Goal: Navigation & Orientation: Find specific page/section

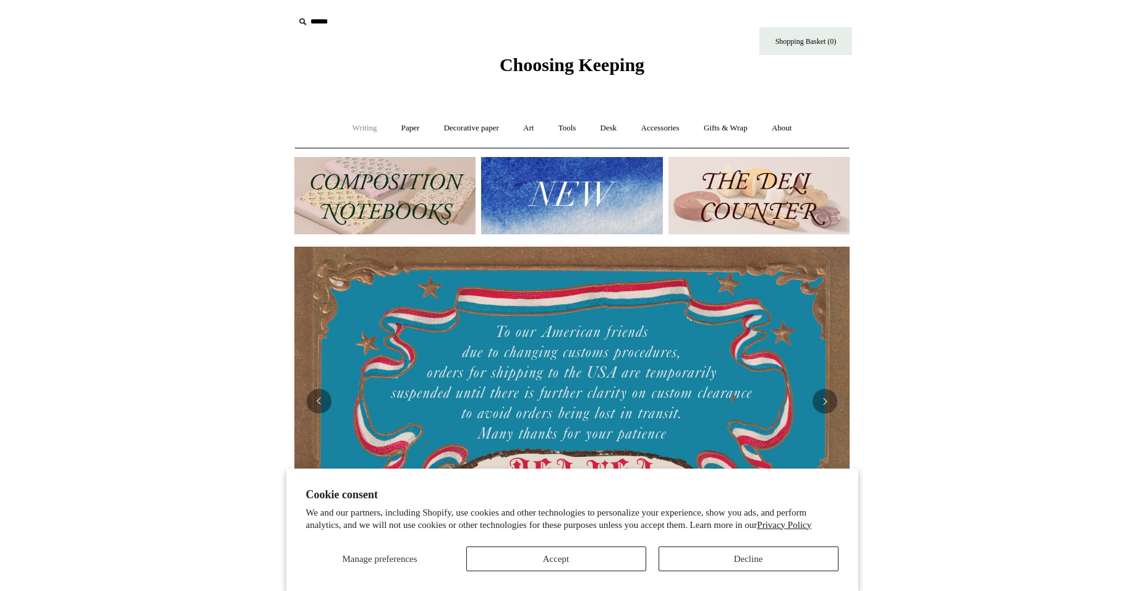
click at [364, 129] on link "Writing +" at bounding box center [364, 128] width 47 height 33
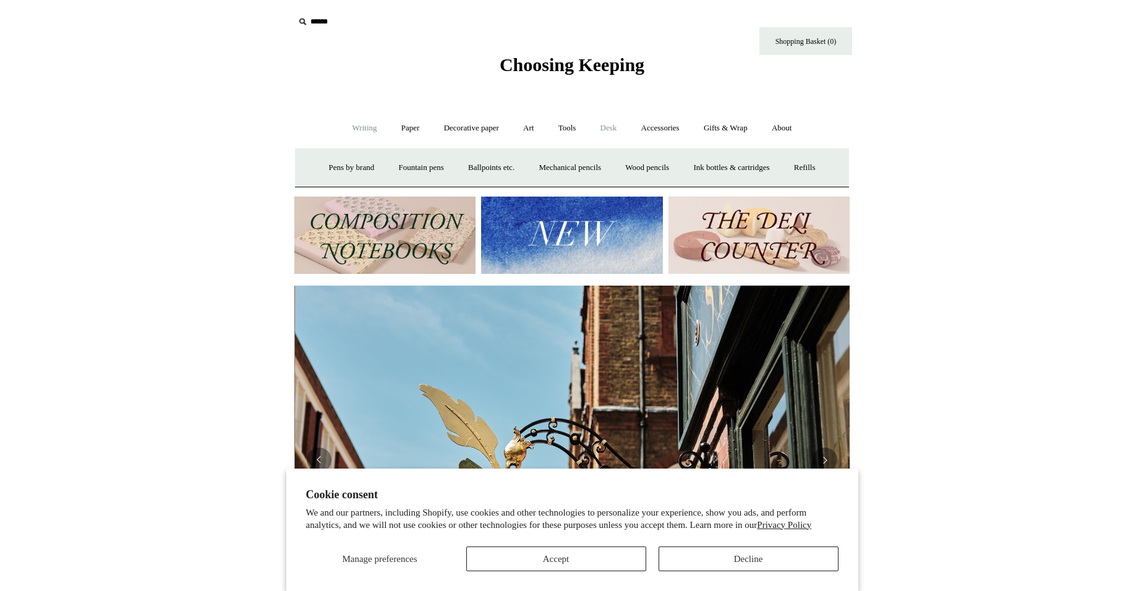
scroll to position [0, 555]
click at [608, 129] on link "Desk +" at bounding box center [608, 128] width 39 height 33
click at [572, 129] on link "Tools +" at bounding box center [567, 128] width 40 height 33
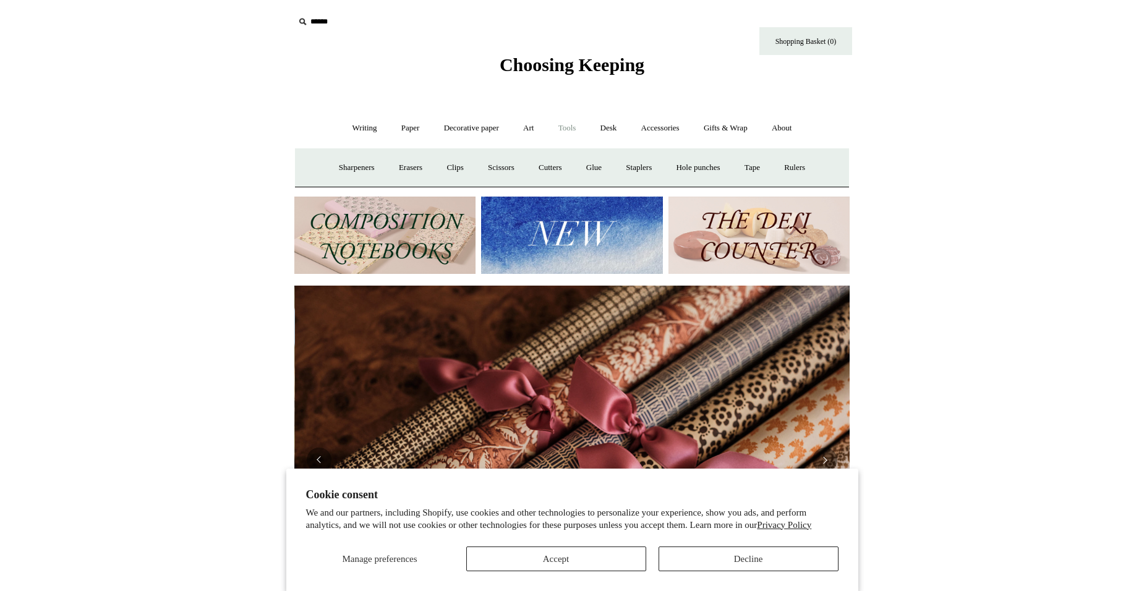
scroll to position [0, 1110]
click at [398, 129] on link "Paper +" at bounding box center [410, 128] width 41 height 33
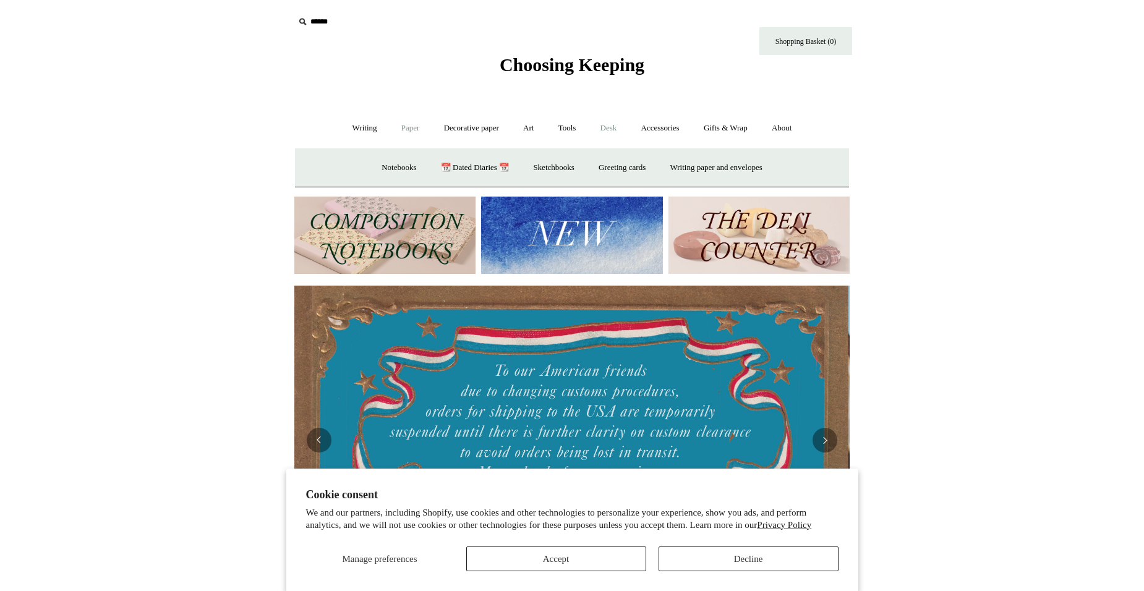
scroll to position [0, 0]
click at [605, 128] on link "Desk +" at bounding box center [608, 128] width 39 height 33
click at [654, 128] on link "Accessories +" at bounding box center [660, 128] width 61 height 33
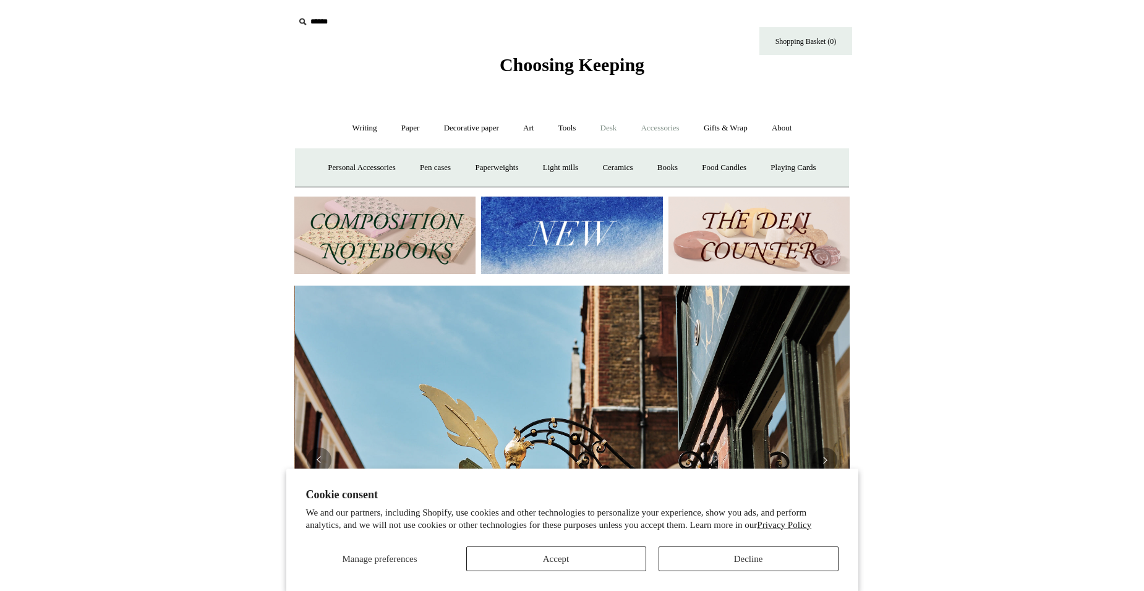
click at [610, 127] on link "Desk +" at bounding box center [608, 128] width 39 height 33
click at [478, 162] on link "Boxes & archiving" at bounding box center [493, 167] width 83 height 33
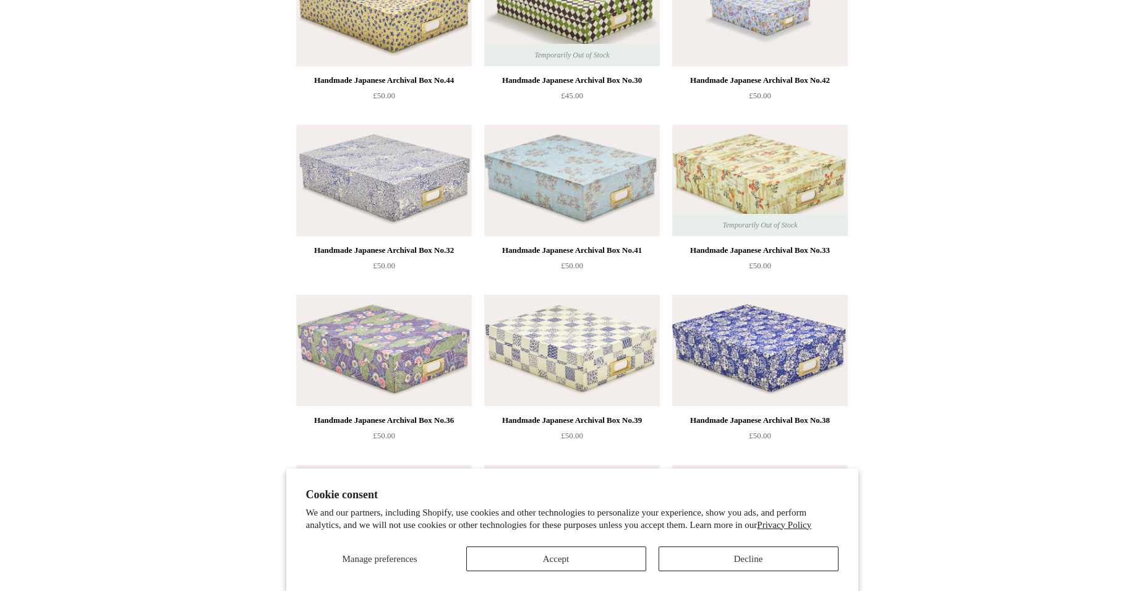
scroll to position [635, 0]
